Goal: Transaction & Acquisition: Purchase product/service

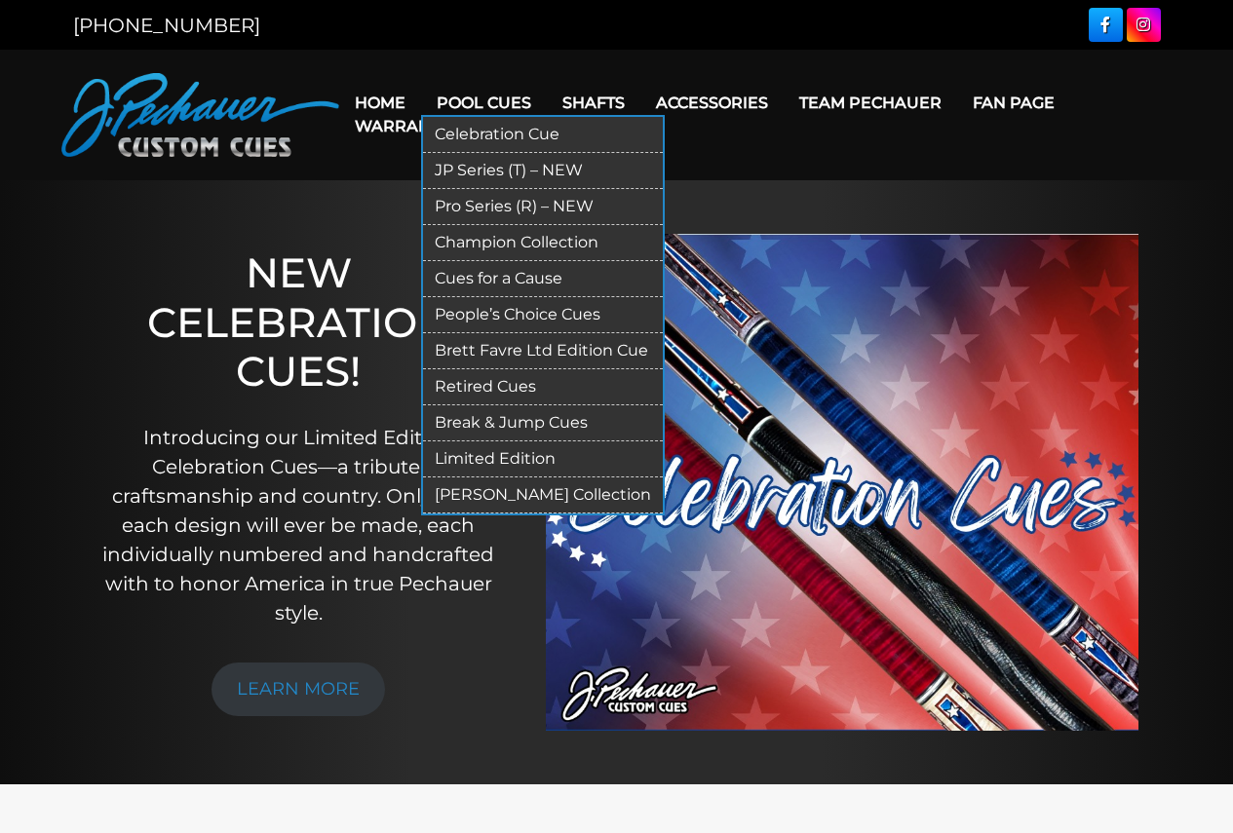
click at [484, 249] on link "Champion Collection" at bounding box center [543, 243] width 240 height 36
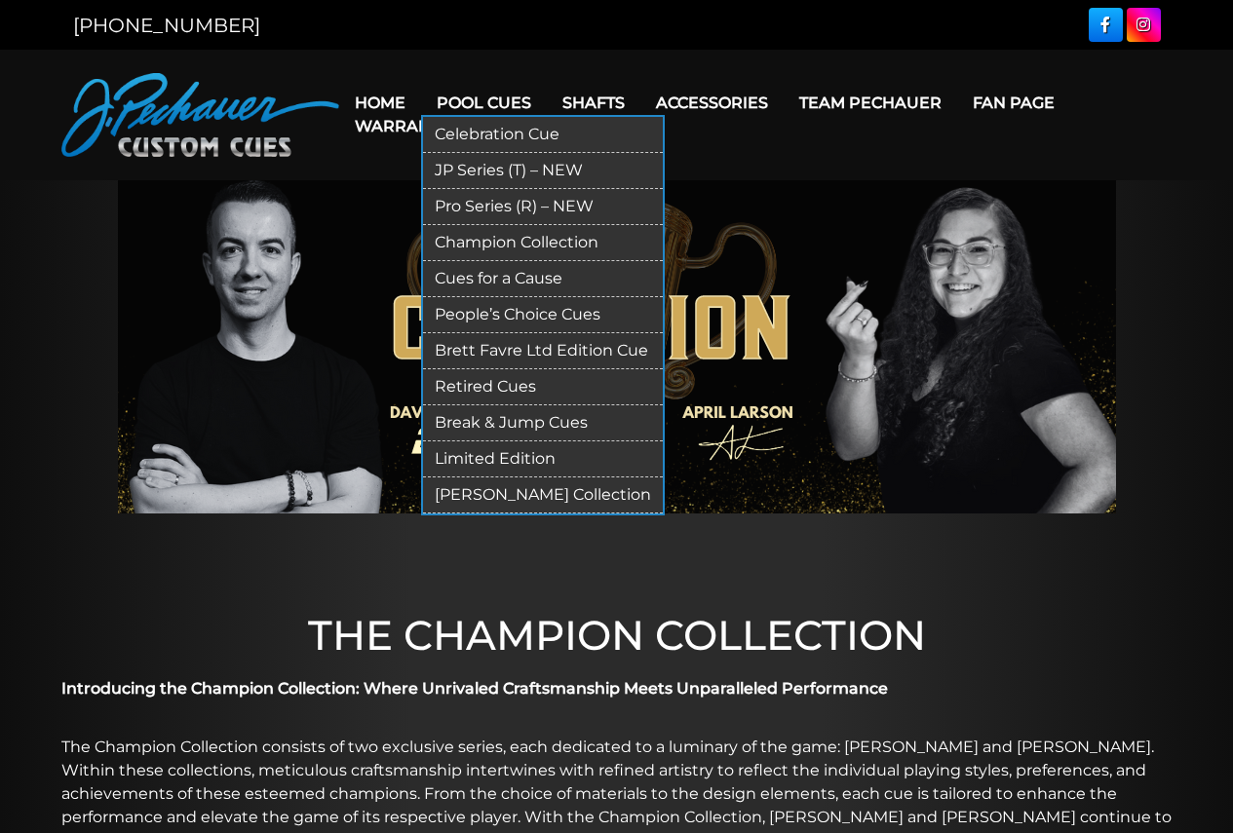
click at [595, 352] on link "Brett Favre Ltd Edition Cue" at bounding box center [543, 351] width 240 height 36
